Goal: Complete application form: Complete application form

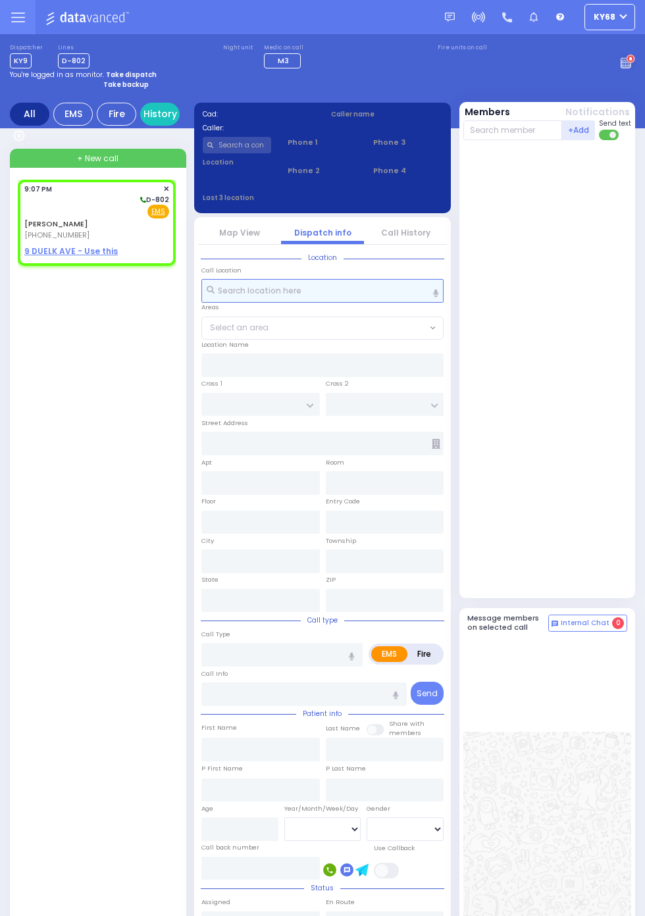
select select
radio input "true"
type input "JOSEPH MENACHEM"
type input "HUSS"
select select
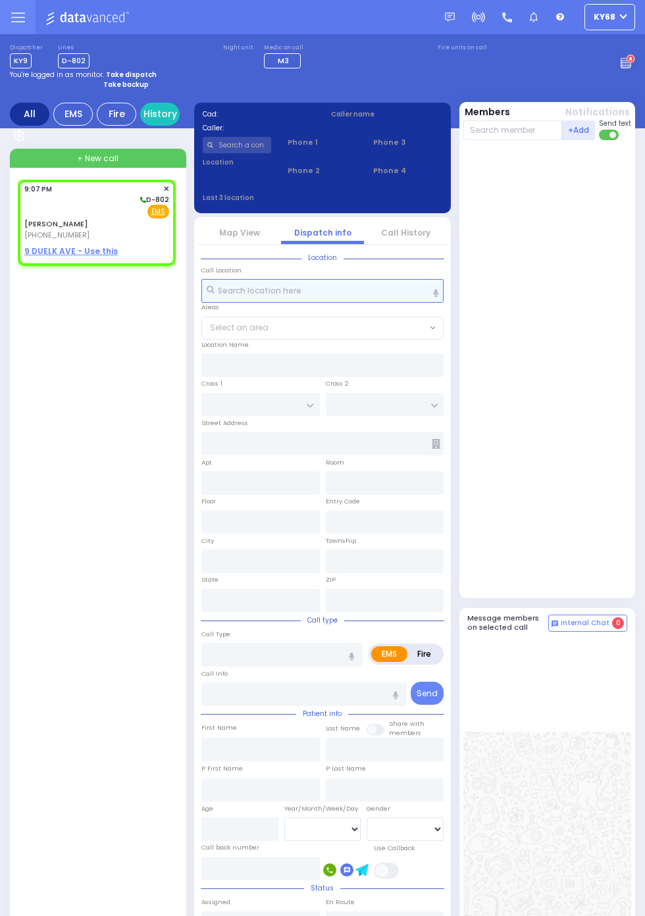
type input "21:07"
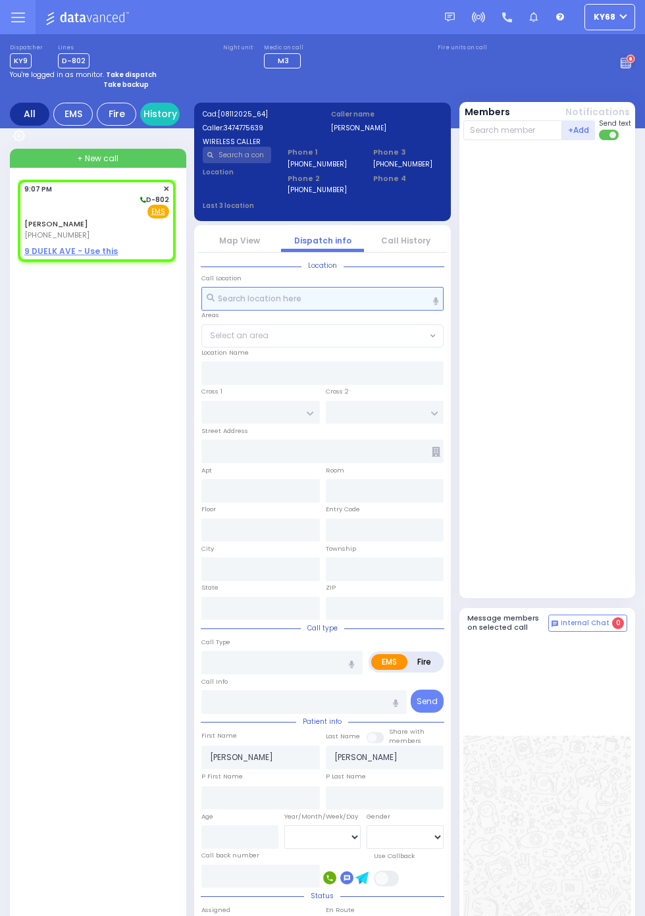
select select
radio input "true"
select select
radio input "true"
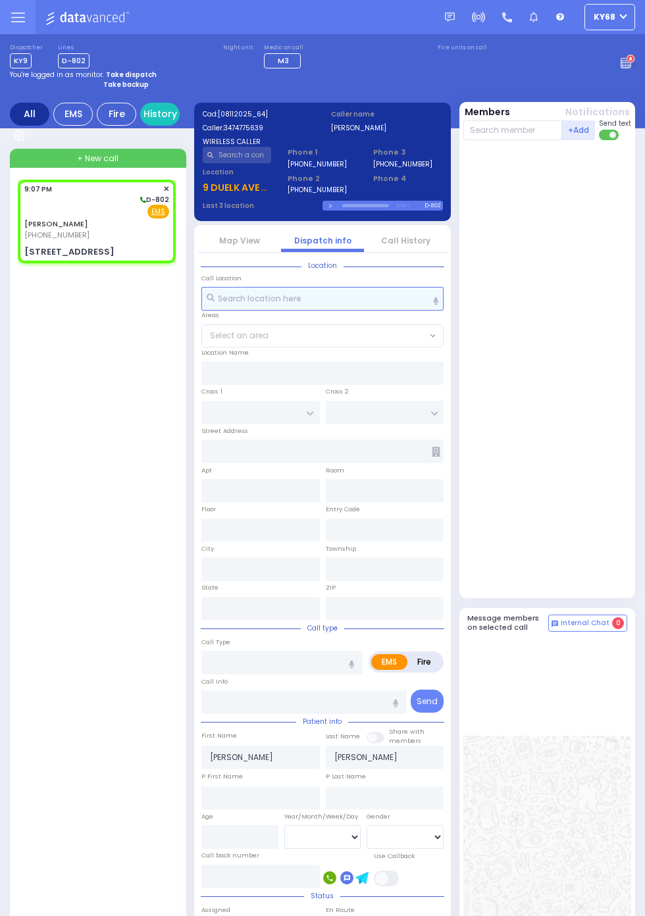
select select
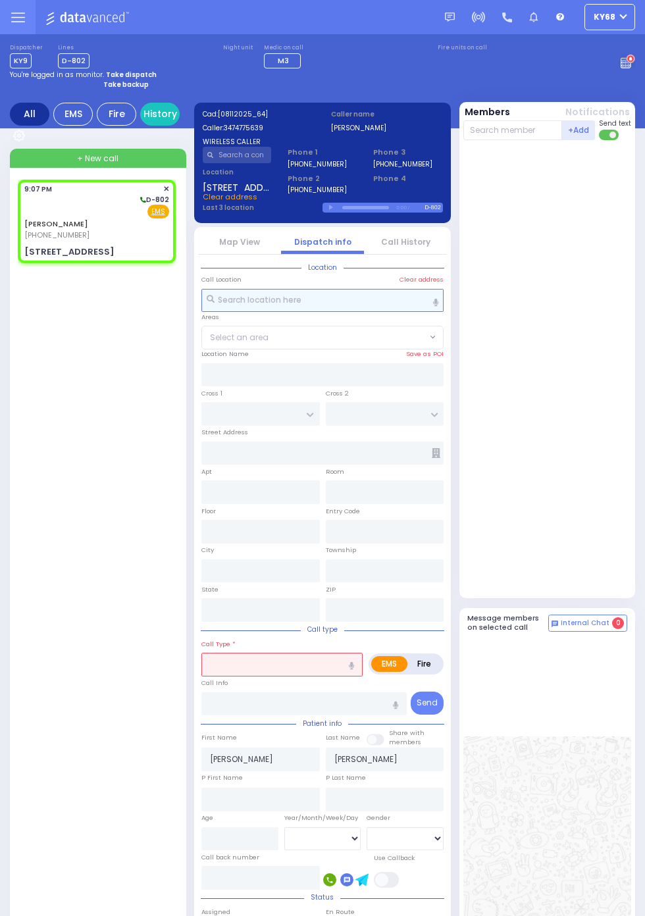
type input "ALAMO COURT"
type input "LEE AVE"
type input "9 DUELK AVE"
type input "Monroe"
type input "New York"
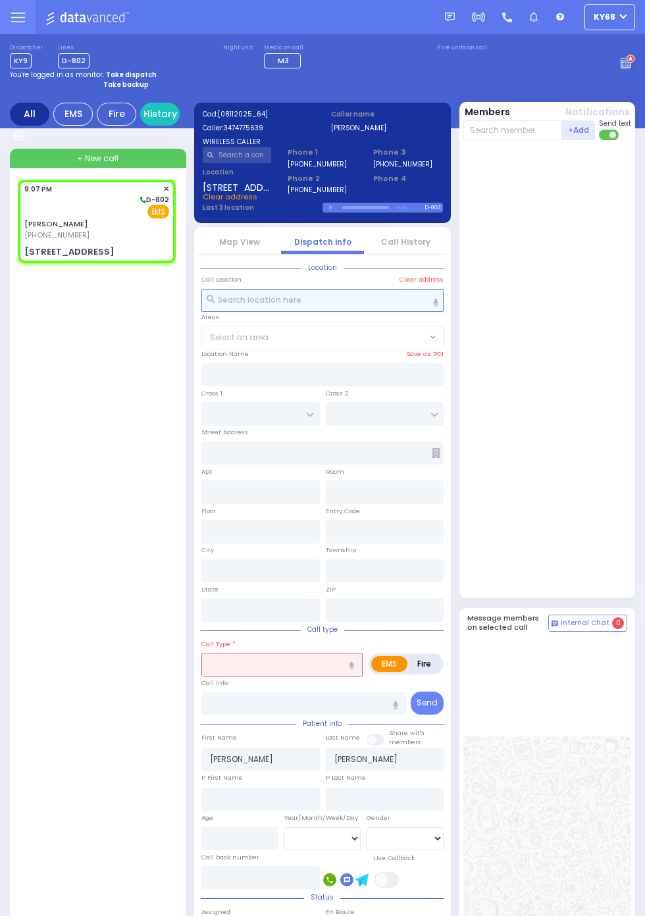
type input "10950"
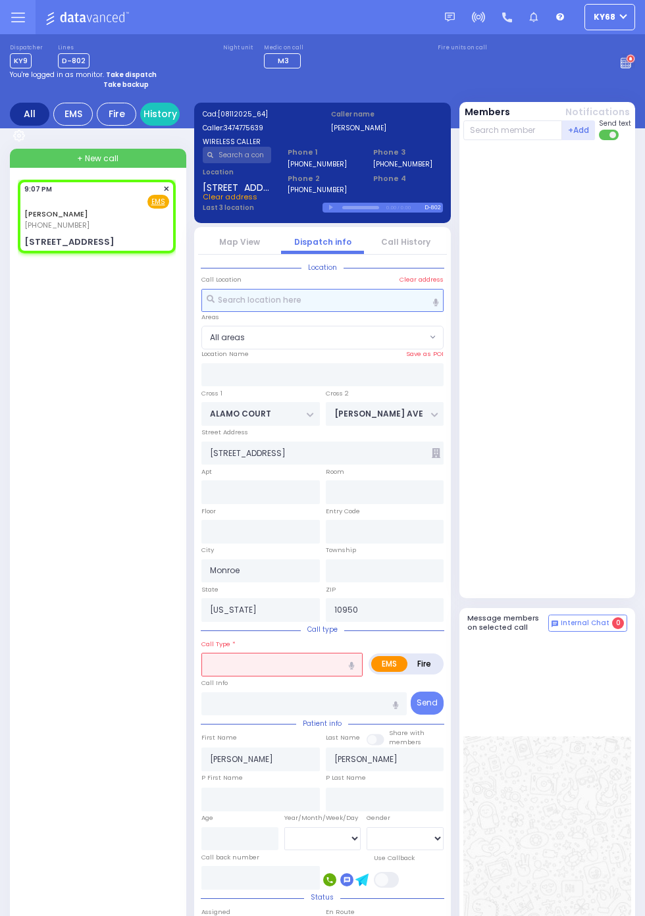
select select
radio input "true"
select select
radio input "true"
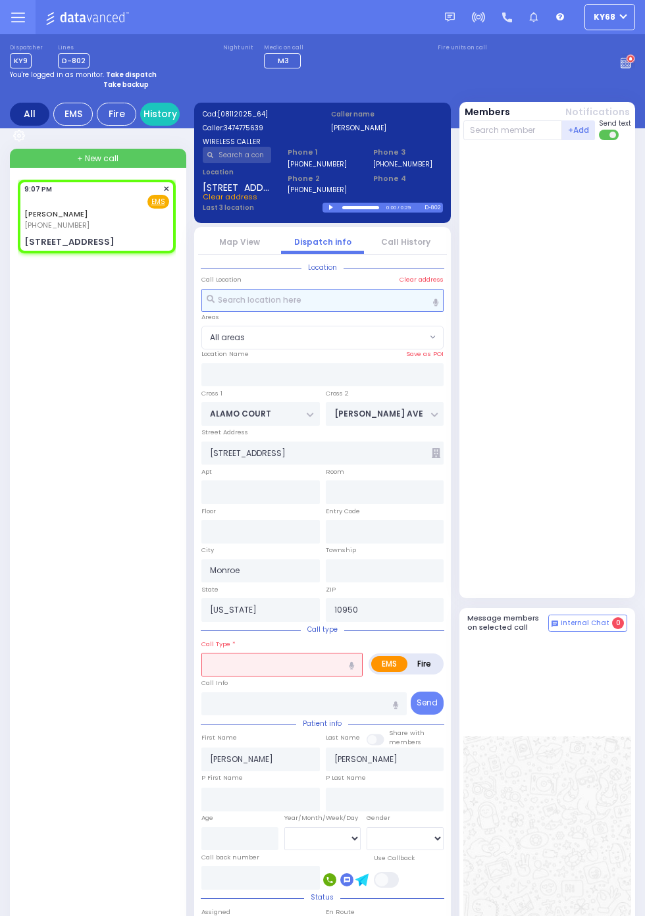
type input "6"
select select
radio input "true"
select select "Week"
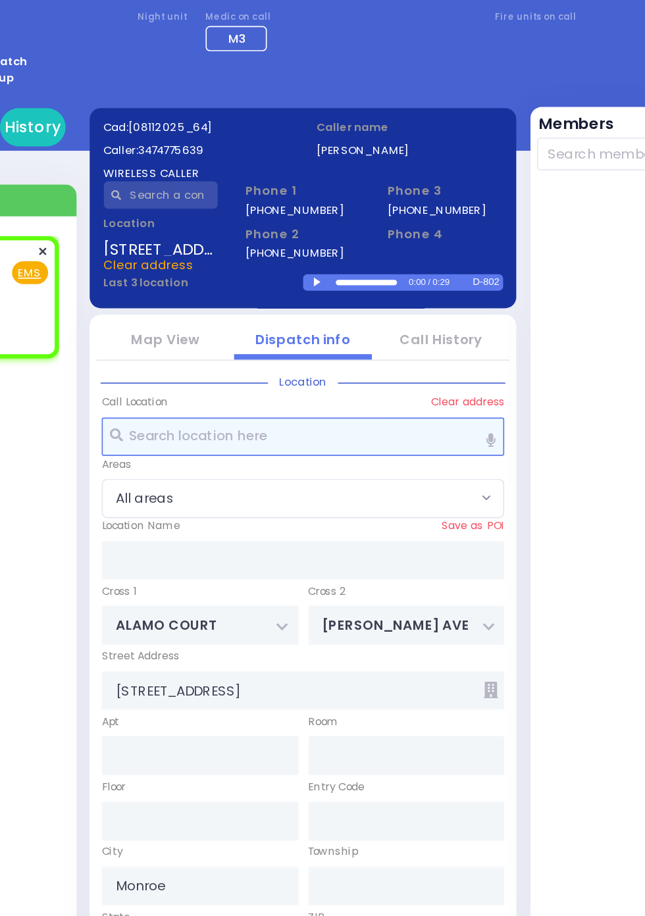
select select
radio input "true"
select select "Week"
select select "[DEMOGRAPHIC_DATA]"
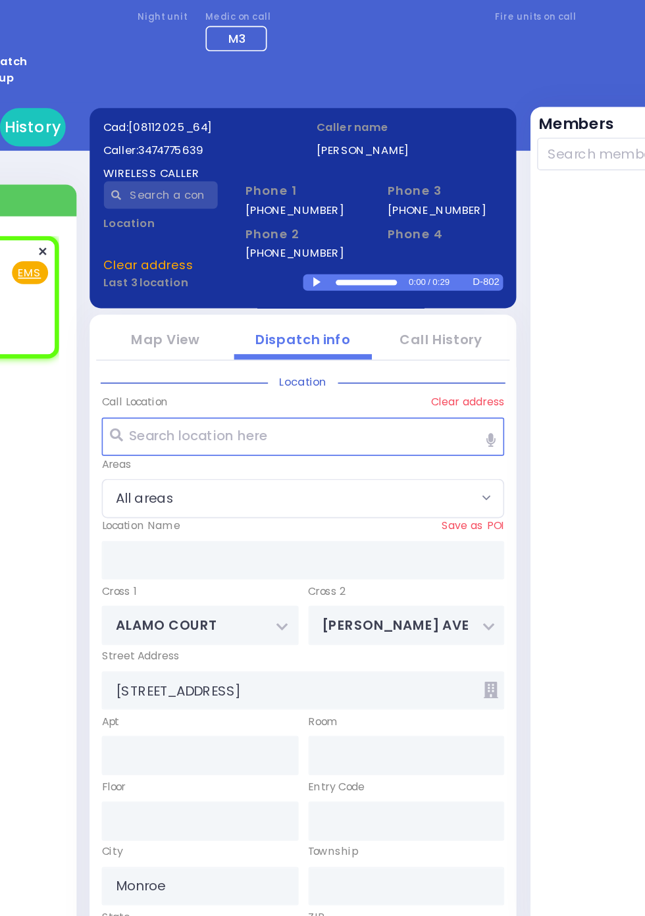
click at [335, 207] on div at bounding box center [332, 208] width 7 height 6
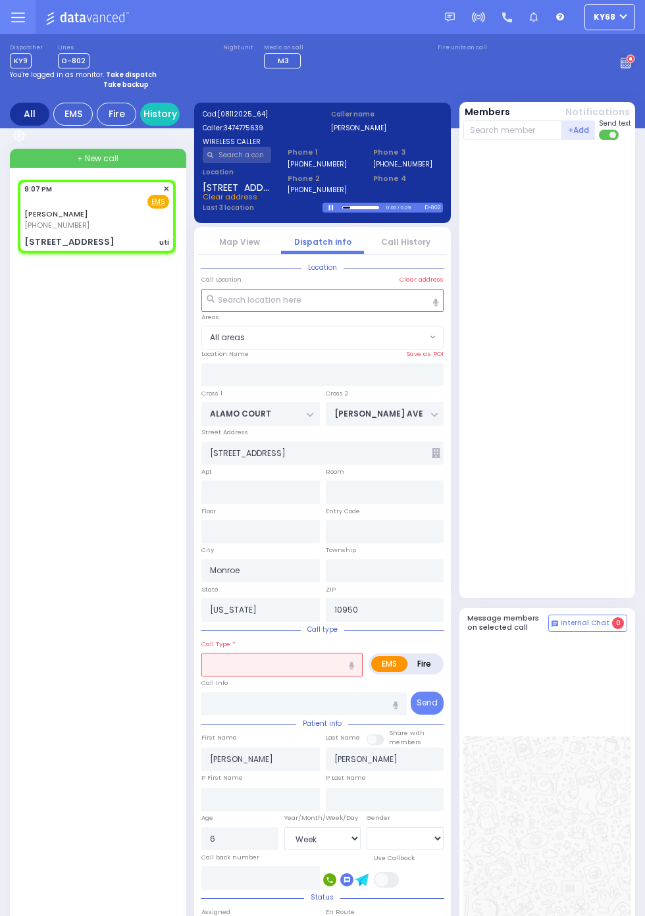
select select
type input "uti"
radio input "true"
select select "Week"
select select "[DEMOGRAPHIC_DATA]"
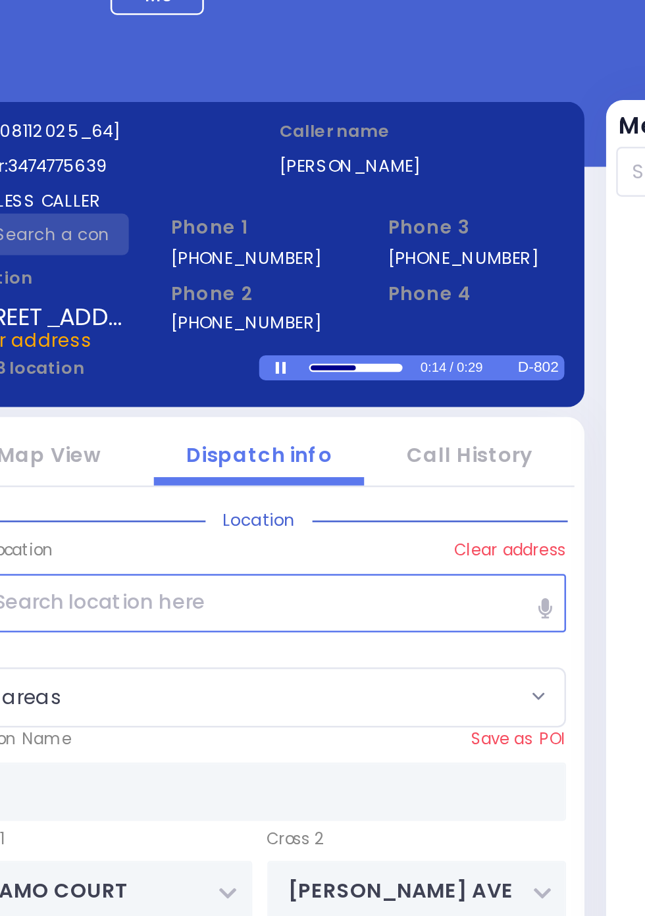
click at [348, 207] on div at bounding box center [352, 208] width 18 height 2
select select
type input "Pt not feeling well"
radio input "true"
select select "Week"
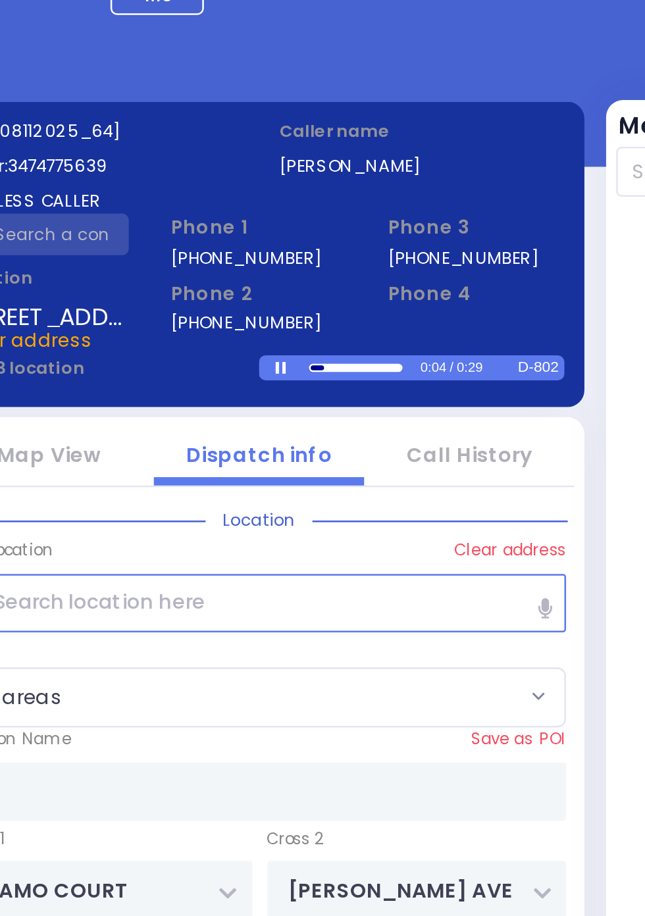
select select "[DEMOGRAPHIC_DATA]"
select select
radio input "true"
select select "Week"
select select "[DEMOGRAPHIC_DATA]"
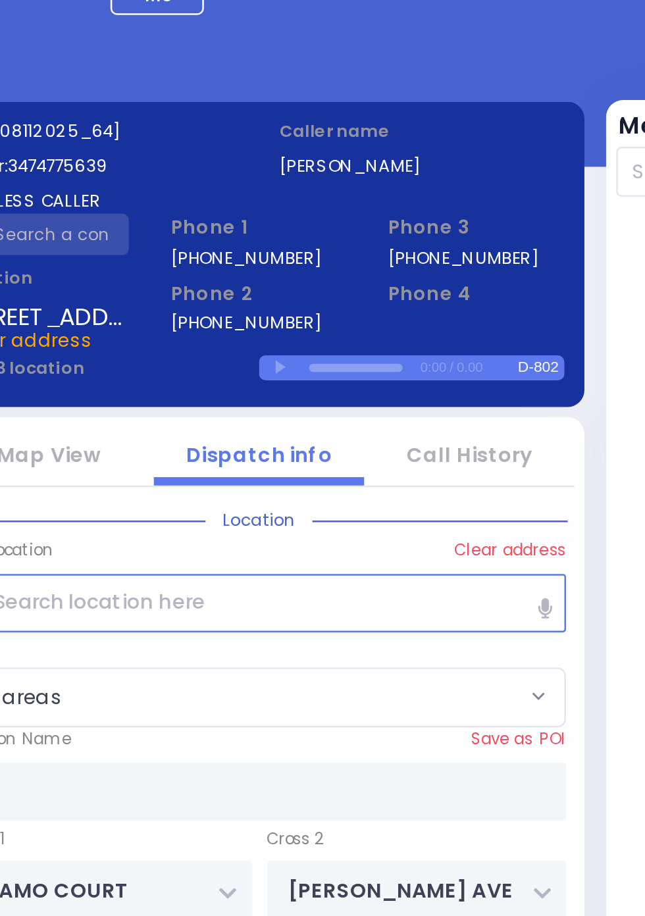
type input "21:09"
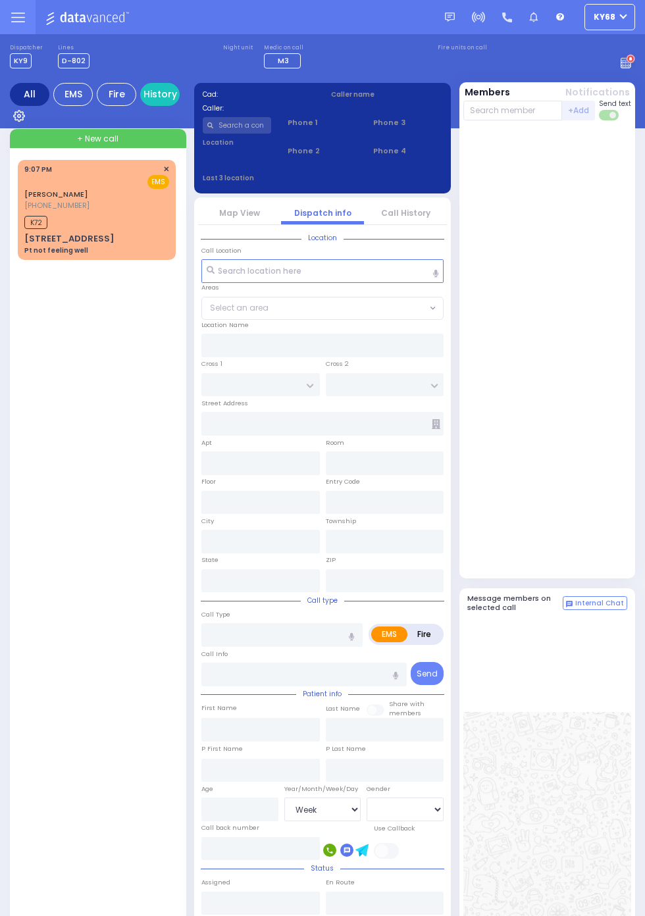
select select "Week"
select select "[DEMOGRAPHIC_DATA]"
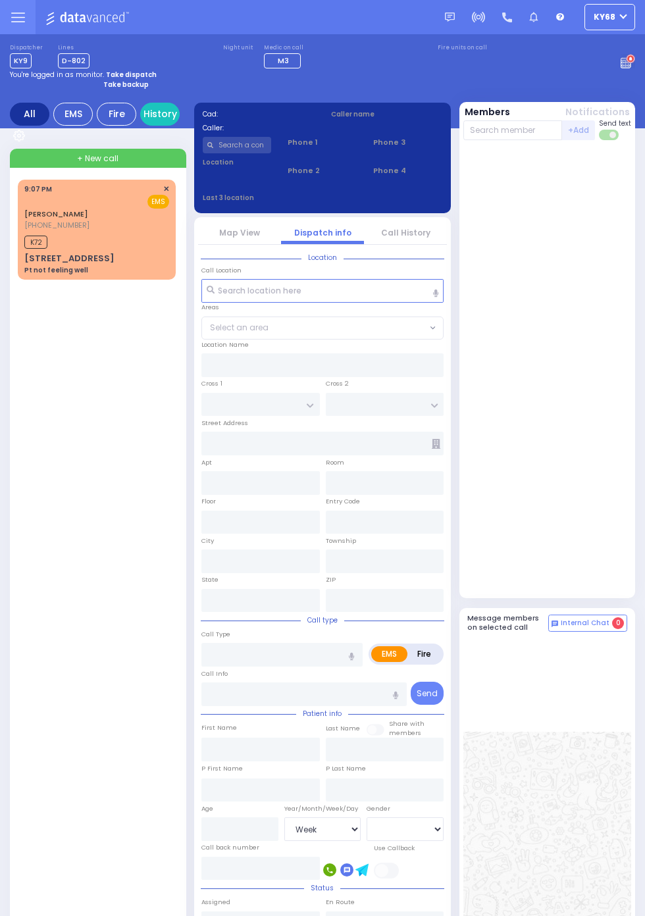
click at [31, 228] on span "(347) 477-5639" at bounding box center [56, 225] width 65 height 11
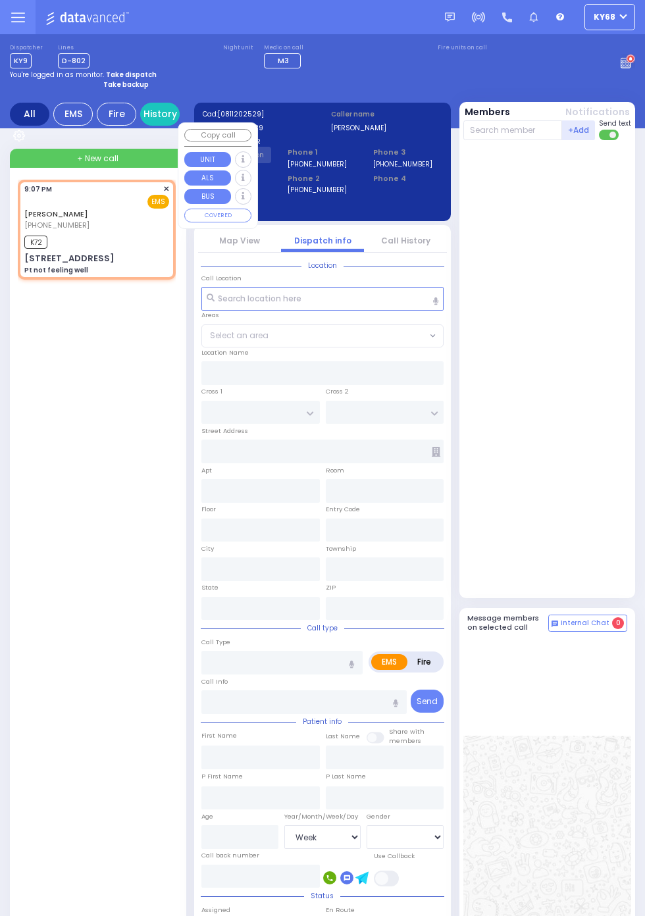
select select
type input "Pt not feeling well"
radio input "true"
type input "[PERSON_NAME]"
type input "HUSS"
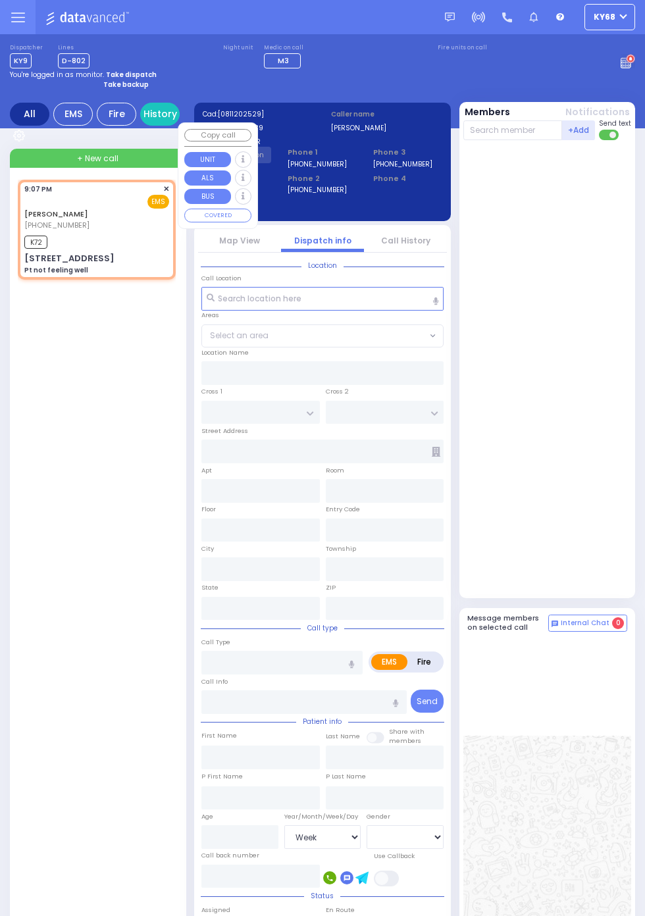
type input "6"
select select "Week"
select select "[DEMOGRAPHIC_DATA]"
type input "21:07"
type input "21:09"
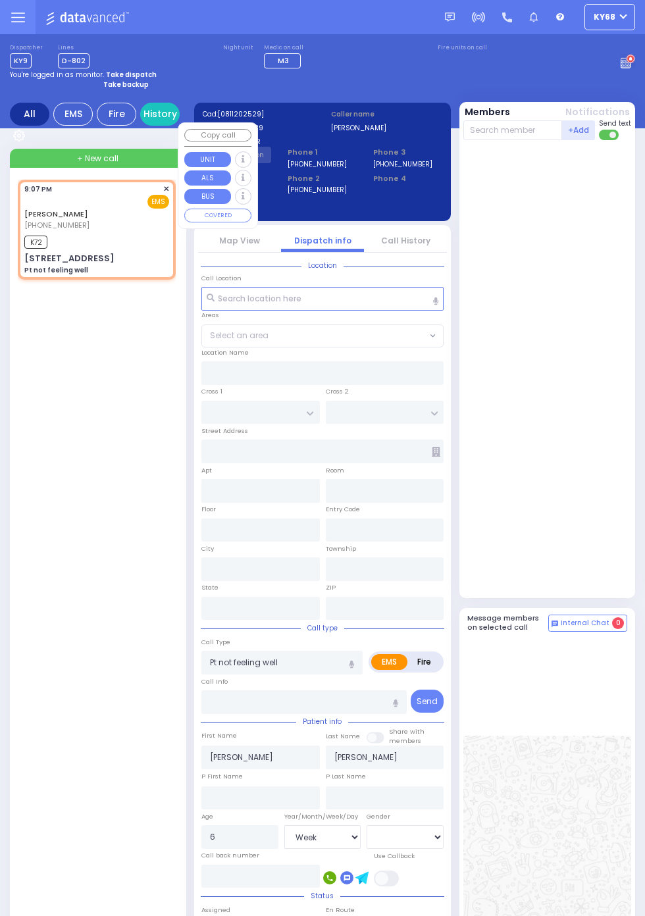
type input "ALAMO COURT"
type input "LEE AVE"
type input "9 DUELK AVE"
type input "Monroe"
type input "New York"
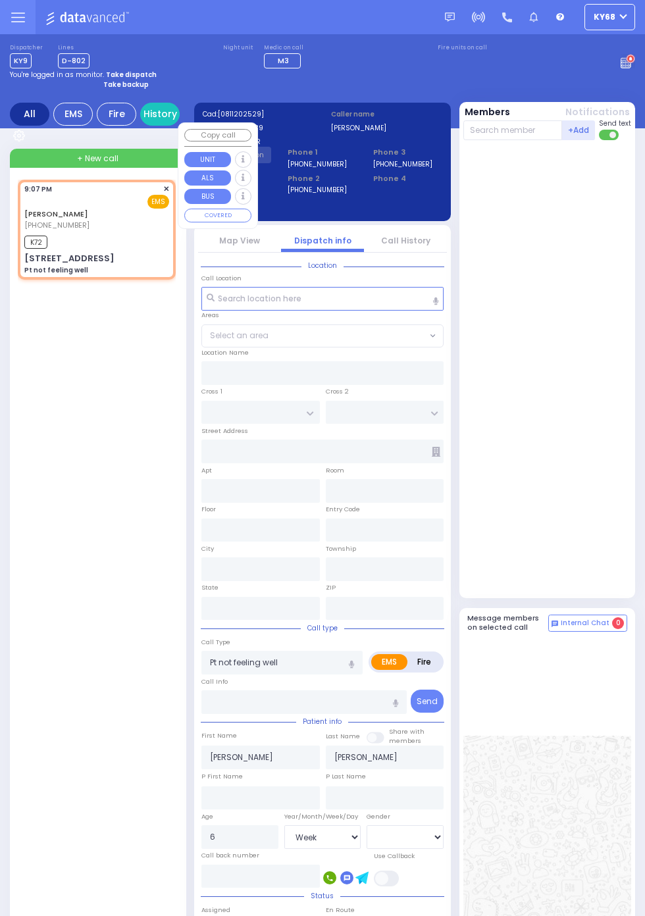
type input "10950"
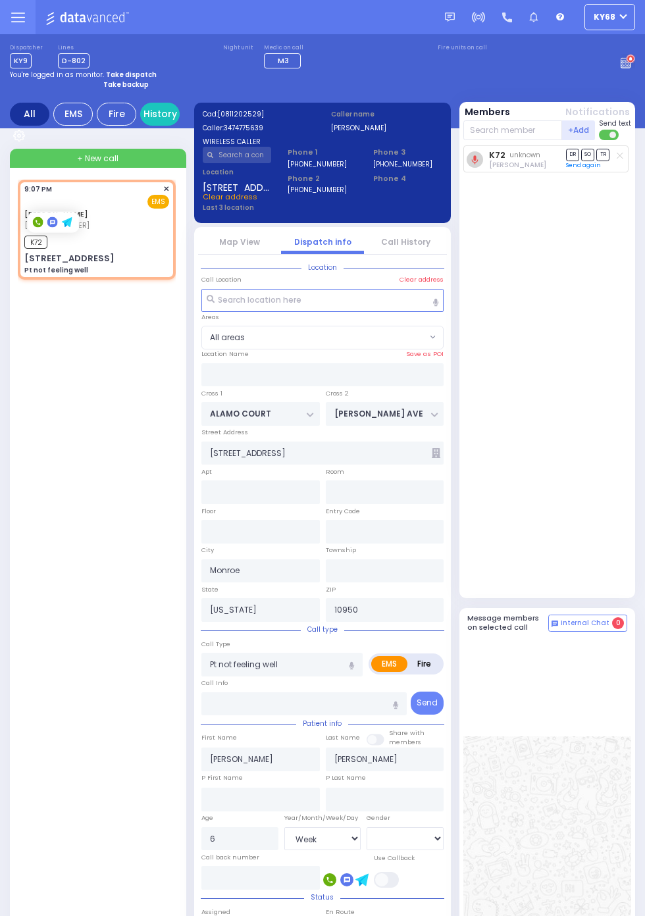
click at [589, 452] on div "K72 unknown Yitzchok Ekstein DR SO TR Send again" at bounding box center [548, 368] width 171 height 447
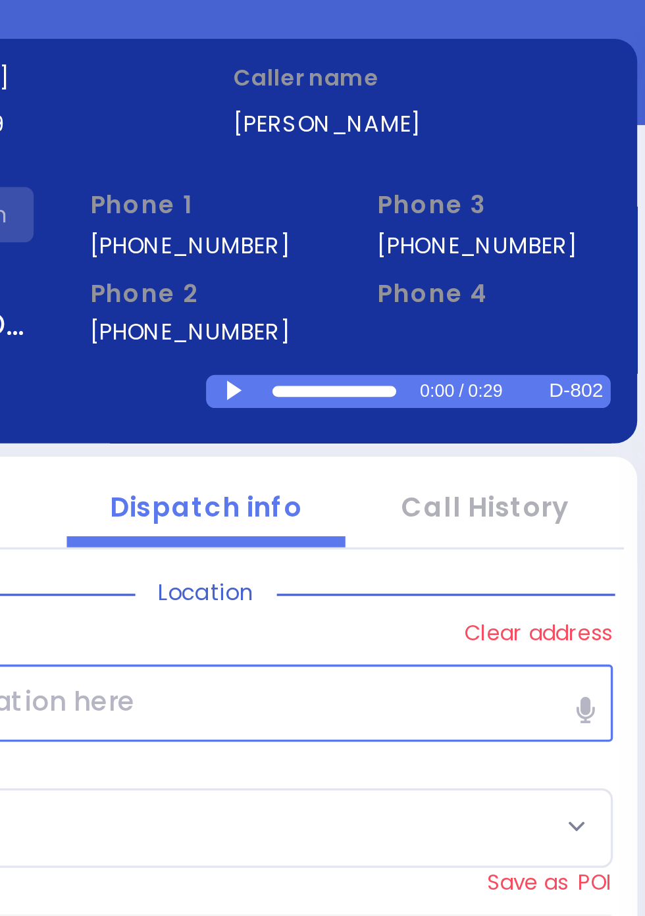
click at [330, 210] on div at bounding box center [332, 208] width 7 height 6
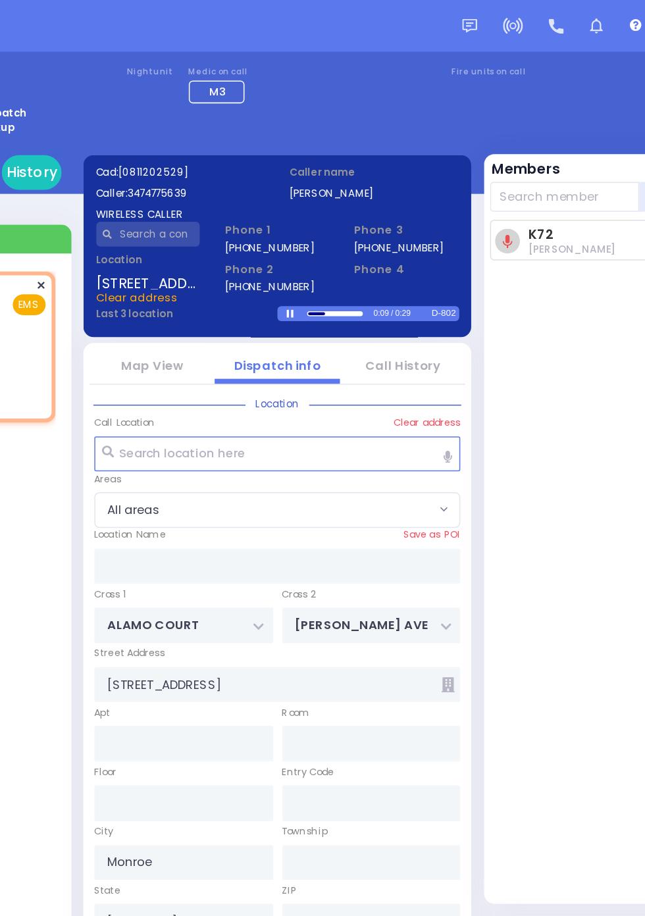
select select
radio input "true"
select select "Week"
select select "[DEMOGRAPHIC_DATA]"
select select
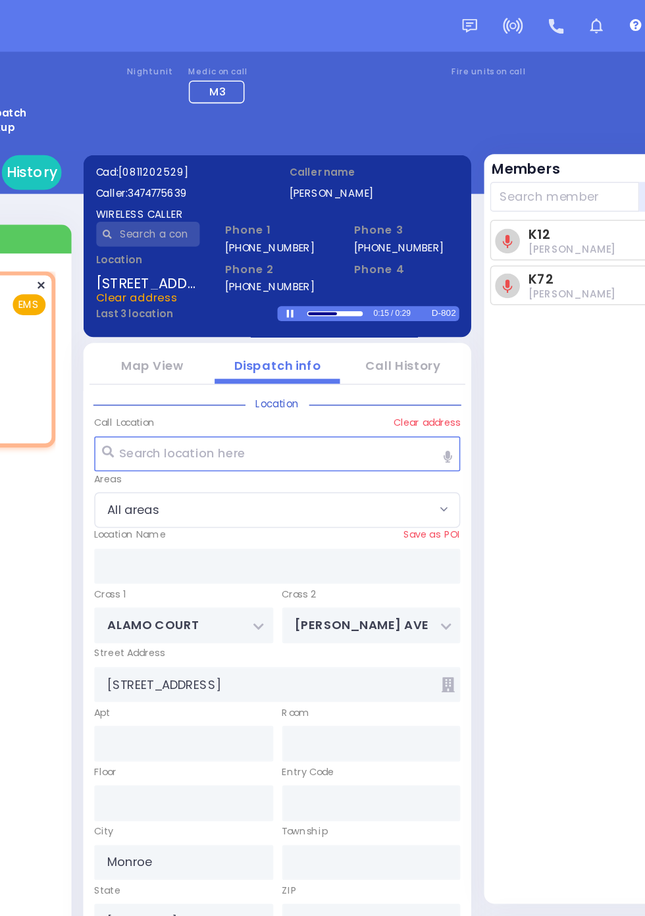
radio input "true"
select select "Week"
select select "[DEMOGRAPHIC_DATA]"
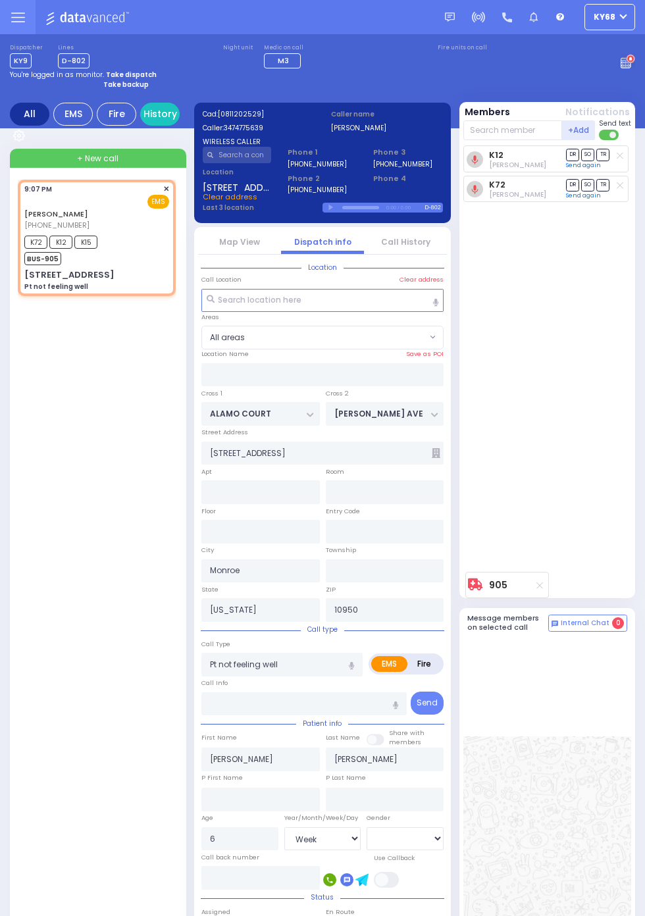
select select
radio input "true"
select select "Week"
select select "[DEMOGRAPHIC_DATA]"
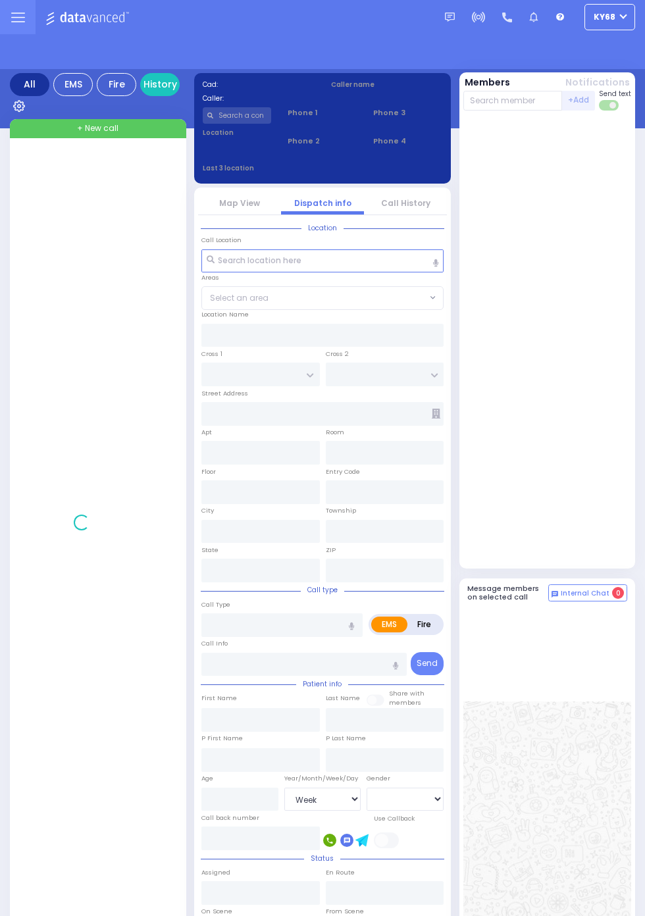
select select "Week"
select select "[DEMOGRAPHIC_DATA]"
select select "Week"
select select "[DEMOGRAPHIC_DATA]"
